Goal: Task Accomplishment & Management: Use online tool/utility

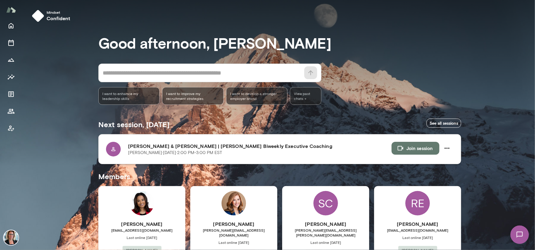
click at [416, 150] on button "Join session" at bounding box center [415, 148] width 48 height 13
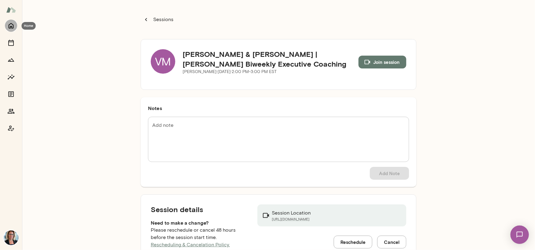
click at [10, 27] on icon "Home" at bounding box center [11, 26] width 5 height 6
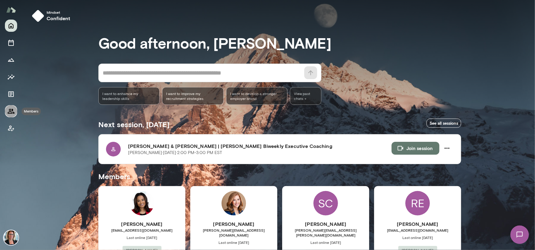
click at [10, 112] on icon "Members" at bounding box center [11, 111] width 7 height 5
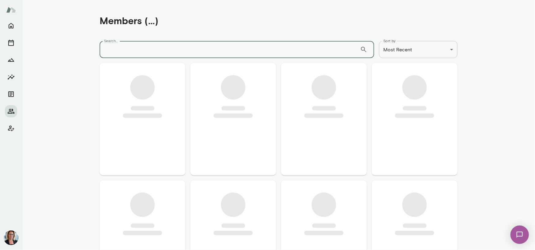
click at [149, 50] on input "Search..." at bounding box center [229, 49] width 260 height 17
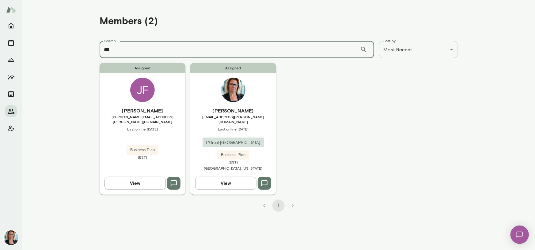
type input "***"
click at [148, 88] on div "JF" at bounding box center [142, 90] width 24 height 24
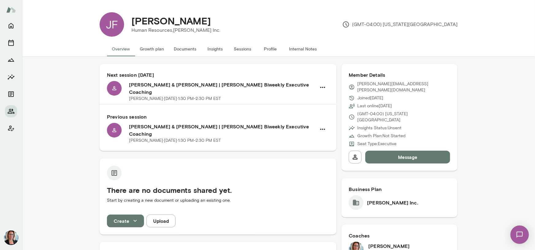
click at [239, 49] on button "Sessions" at bounding box center [243, 49] width 28 height 15
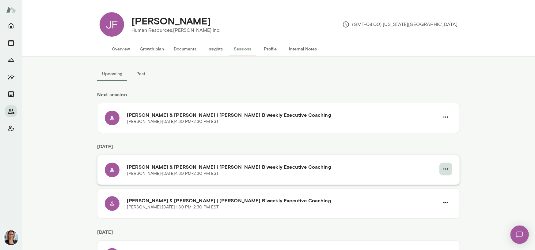
click at [445, 169] on icon "button" at bounding box center [445, 169] width 5 height 1
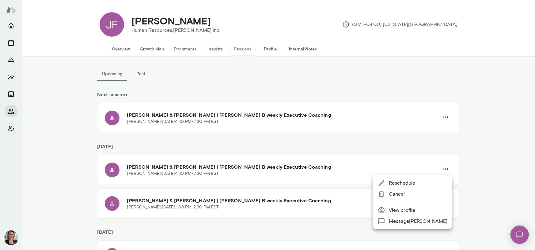
click at [413, 182] on span "Reschedule" at bounding box center [418, 183] width 58 height 7
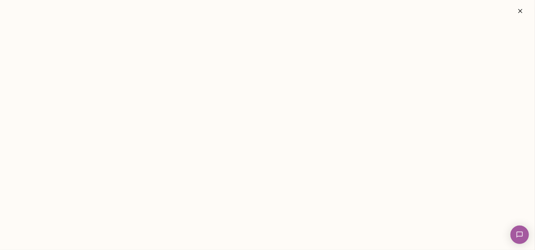
click at [520, 8] on icon "button" at bounding box center [519, 10] width 7 height 7
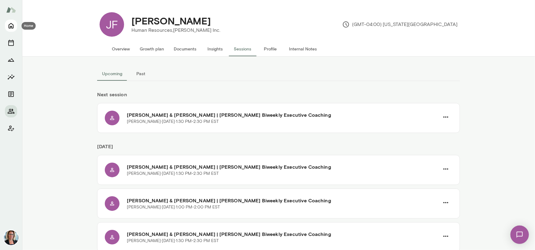
click at [8, 25] on icon "Home" at bounding box center [10, 25] width 7 height 7
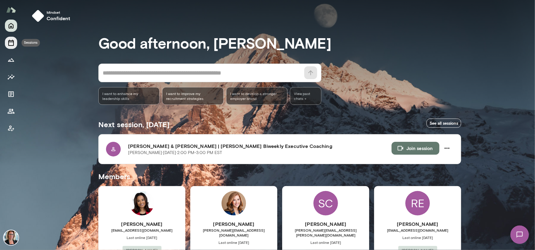
click at [8, 43] on icon "Sessions" at bounding box center [10, 42] width 7 height 7
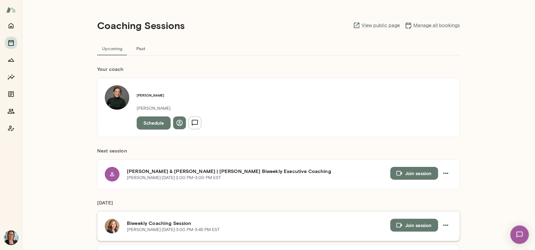
click at [411, 219] on button "Join session" at bounding box center [414, 225] width 48 height 13
